Goal: Transaction & Acquisition: Purchase product/service

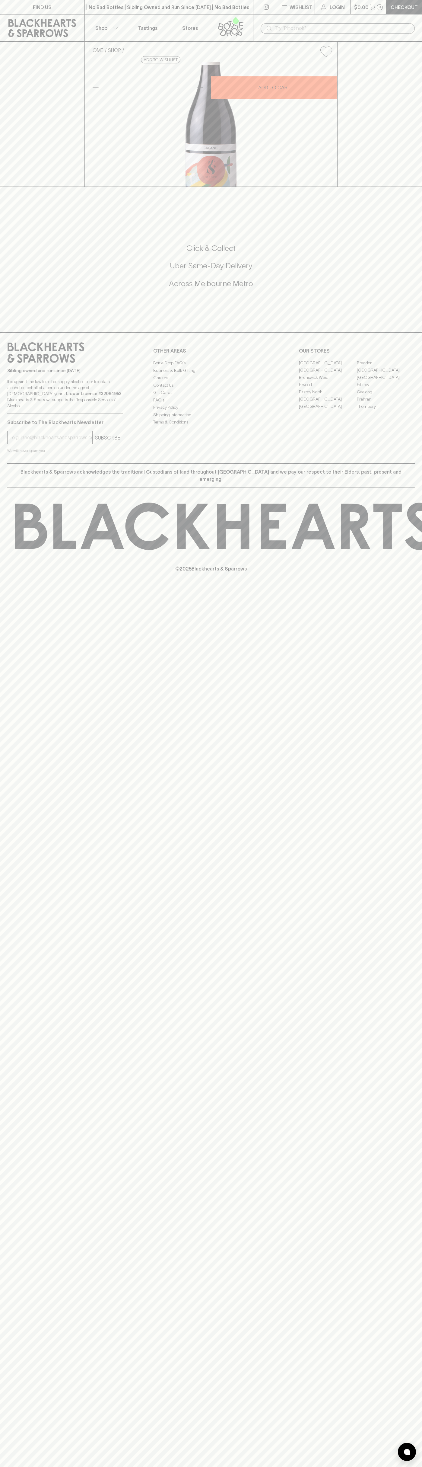
click at [305, 12] on button "Wishlist" at bounding box center [297, 7] width 36 height 14
click at [417, 227] on div at bounding box center [211, 733] width 422 height 1467
click at [172, 1466] on html "FIND US | No Bad Bottles | Sibling Owned and Run Since [DATE] | No Bad Bottles …" at bounding box center [211, 733] width 422 height 1467
click at [20, 668] on div at bounding box center [211, 733] width 422 height 1467
